Goal: Find specific page/section: Find specific page/section

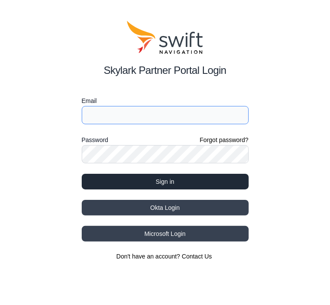
type input "[EMAIL_ADDRESS][DOMAIN_NAME]"
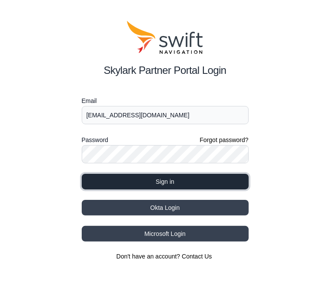
click at [172, 186] on button "Sign in" at bounding box center [165, 182] width 167 height 16
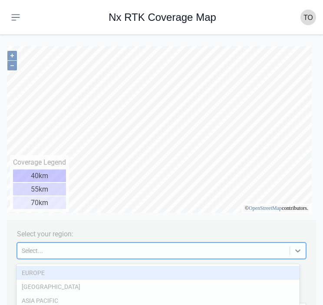
click at [54, 252] on div "Select..." at bounding box center [154, 250] width 264 height 7
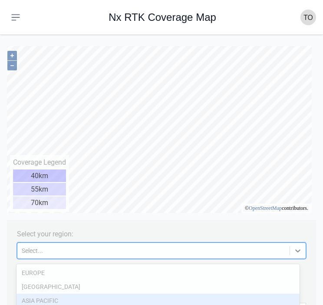
click at [70, 303] on div "ASIA PACIFIC" at bounding box center [158, 301] width 283 height 14
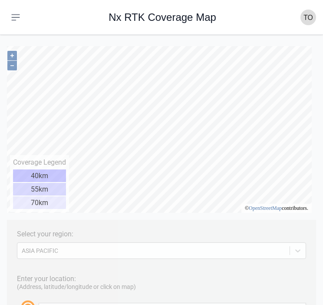
click at [210, 42] on html "Select your region: [GEOGRAPHIC_DATA] PACIFIC Enter your location: (Address, la…" at bounding box center [161, 42] width 309 height 0
click at [237, 212] on div "+ – ⇧ › © OpenStreetMap contributors." at bounding box center [157, 129] width 309 height 167
click at [271, 206] on div "+ – ⇧ › © OpenStreetMap contributors." at bounding box center [157, 129] width 309 height 167
click at [170, 42] on html "Select your region: [GEOGRAPHIC_DATA] PACIFIC Enter your location: (Address, la…" at bounding box center [161, 42] width 309 height 0
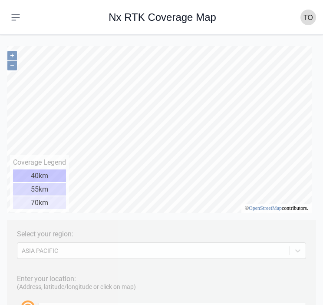
click at [207, 42] on html "Select your region: [GEOGRAPHIC_DATA] PACIFIC Enter your location: (Address, la…" at bounding box center [161, 42] width 309 height 0
click at [214, 42] on html "Select your region: [GEOGRAPHIC_DATA] PACIFIC Enter your location: (Address, la…" at bounding box center [161, 42] width 309 height 0
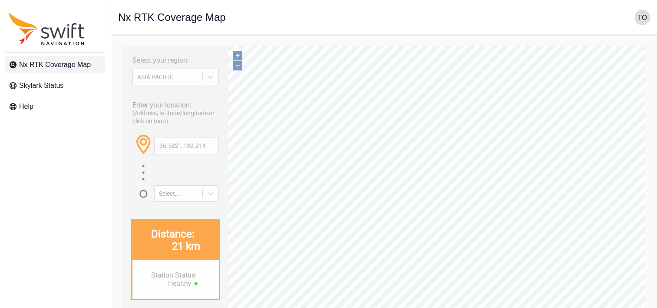
click at [520, 42] on html "Select your region: [GEOGRAPHIC_DATA] PACIFIC Enter your location: (Address, la…" at bounding box center [384, 42] width 532 height 0
type input "36.186°, 139.733°"
drag, startPoint x: 185, startPoint y: 259, endPoint x: 201, endPoint y: 159, distance: 101.6
click at [201, 159] on div "Select your region: [GEOGRAPHIC_DATA] PACIFIC Enter your location: (Address, la…" at bounding box center [175, 216] width 106 height 341
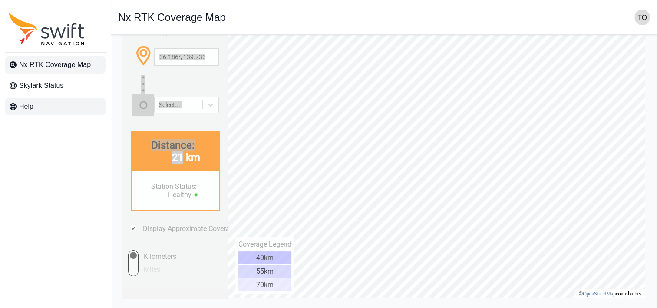
click at [43, 100] on link "Help" at bounding box center [55, 106] width 100 height 17
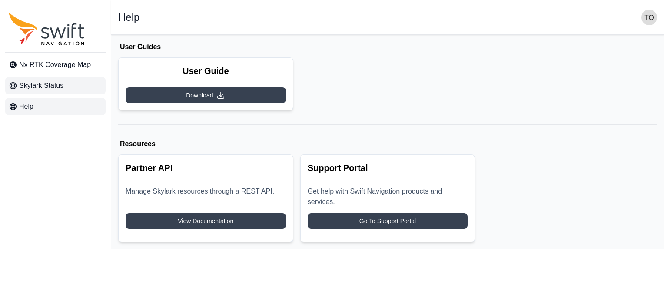
click at [42, 87] on span "Skylark Status" at bounding box center [41, 85] width 44 height 10
click at [64, 70] on span "Nx RTK Coverage Map" at bounding box center [55, 65] width 72 height 10
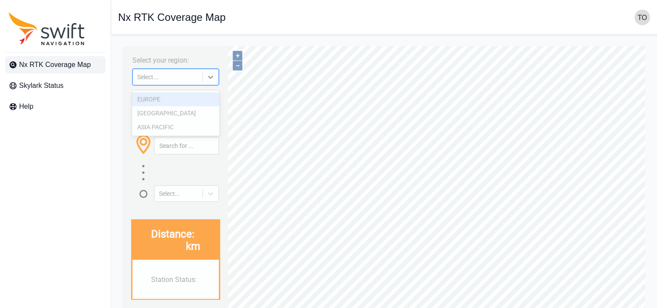
click at [194, 83] on div "Select..." at bounding box center [175, 77] width 86 height 17
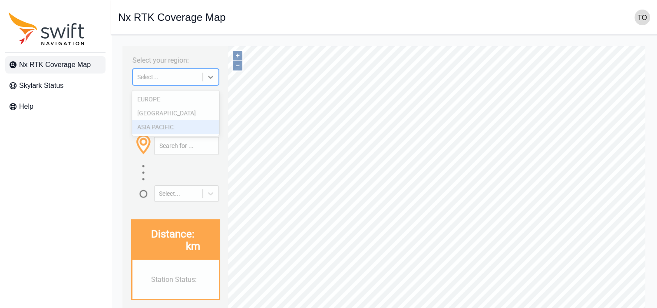
click at [184, 121] on div "ASIA PACIFIC" at bounding box center [175, 127] width 87 height 14
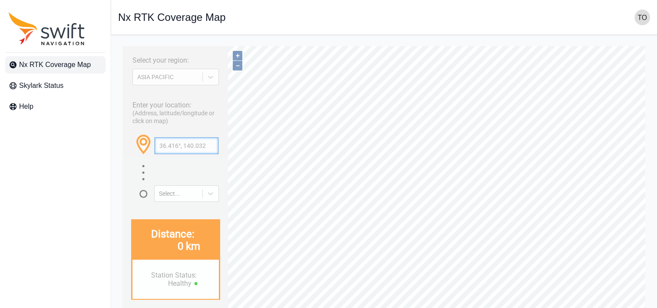
click at [194, 151] on input "36.416°, 140.032°" at bounding box center [187, 145] width 64 height 17
click at [190, 154] on input "36.418°, 140.028°" at bounding box center [187, 145] width 64 height 17
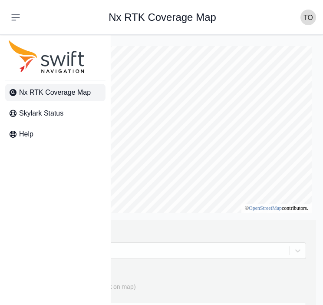
click at [278, 203] on div "+ – ⇧ › © OpenStreetMap contributors." at bounding box center [157, 129] width 309 height 167
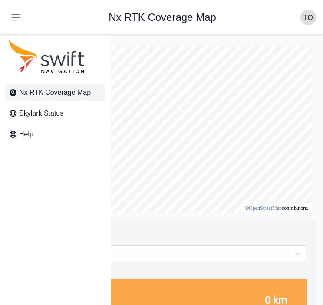
scroll to position [17, 0]
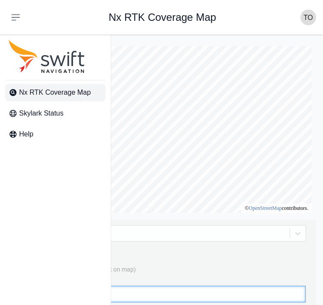
click at [208, 294] on input "36.325°, 139.563°" at bounding box center [172, 294] width 267 height 17
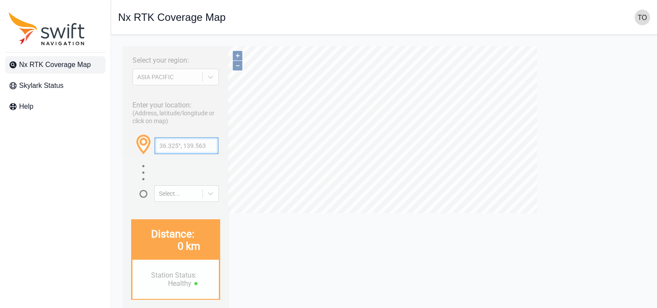
scroll to position [0, 0]
click at [170, 152] on input "36.325°, 139.563°" at bounding box center [187, 145] width 64 height 17
click at [171, 182] on div at bounding box center [175, 173] width 86 height 19
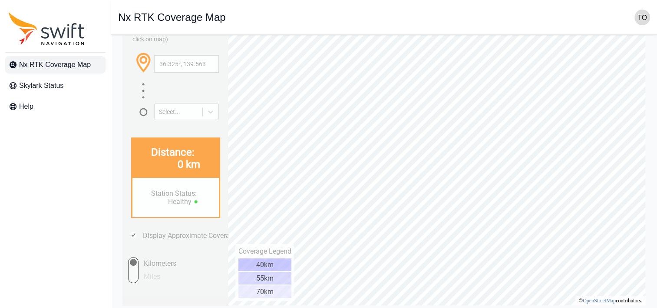
scroll to position [89, 0]
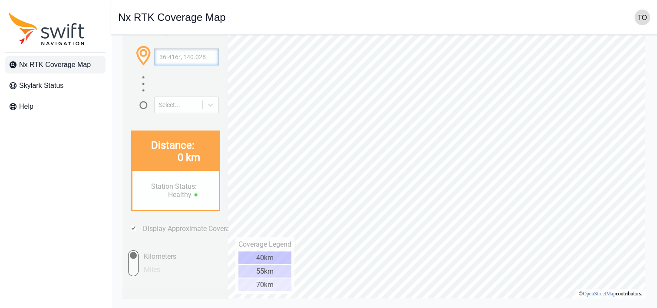
click at [202, 64] on input "36.416°, 140.028°" at bounding box center [187, 57] width 64 height 17
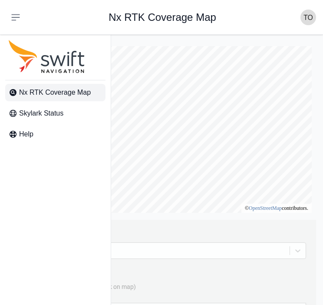
click at [56, 188] on div "Nx RTK Coverage Map Skylark Status Help" at bounding box center [55, 180] width 111 height 305
type input "36.190°, 137.848°"
